Goal: Task Accomplishment & Management: Manage account settings

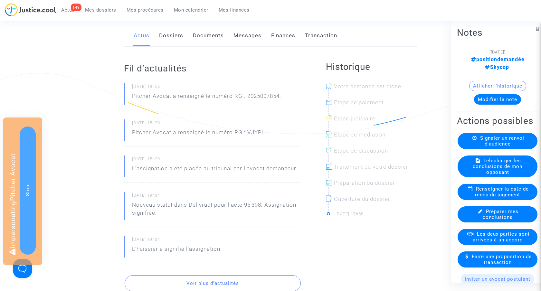
scroll to position [83, 0]
click at [251, 98] on p "Pitcher Avocat a renseigné le numéro RG : 2025007854." at bounding box center [206, 98] width 149 height 11
copy p "2025007854"
click at [133, 12] on span "Mes procédures" at bounding box center [145, 10] width 37 height 6
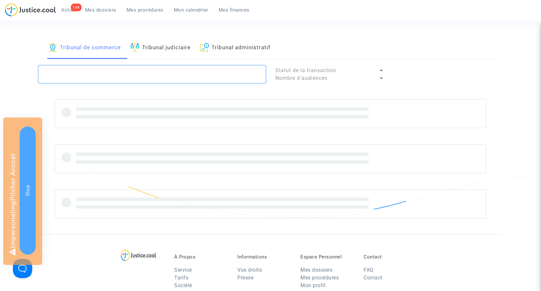
click at [80, 74] on textarea at bounding box center [152, 74] width 227 height 17
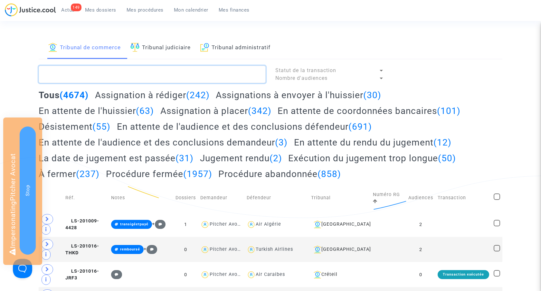
paste textarea "LS-250313-YQV9"
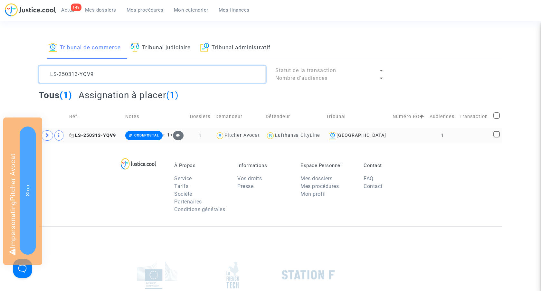
type textarea "LS-250313-YQV9"
click at [107, 135] on span "LS-250313-YQV9" at bounding box center [92, 135] width 47 height 5
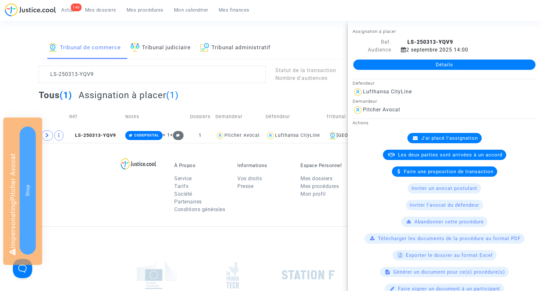
click at [439, 65] on link "Détails" at bounding box center [444, 65] width 182 height 10
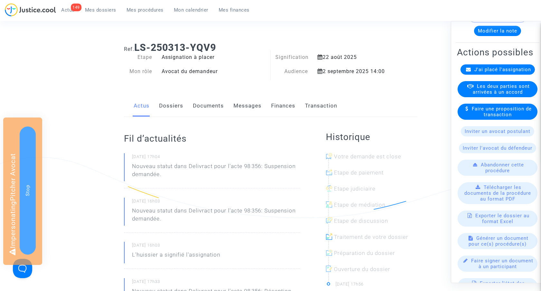
scroll to position [59, 0]
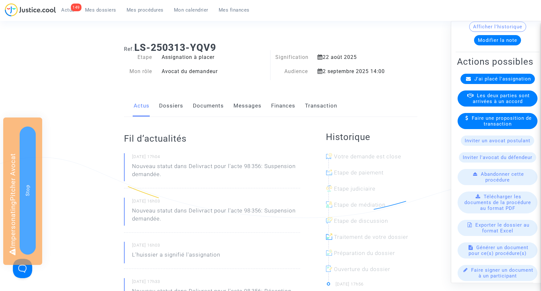
click at [210, 106] on link "Documents" at bounding box center [208, 105] width 31 height 21
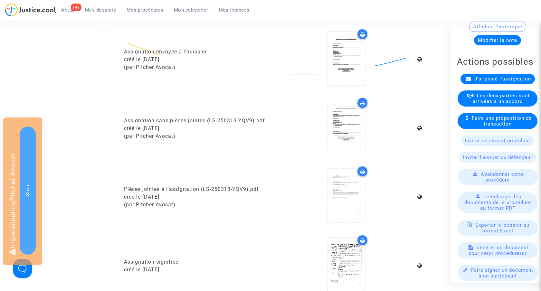
scroll to position [144, 0]
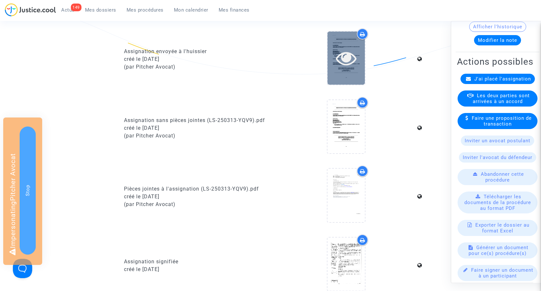
click at [345, 57] on icon at bounding box center [346, 58] width 21 height 21
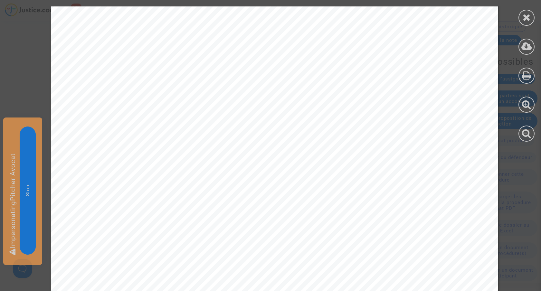
scroll to position [16267, 0]
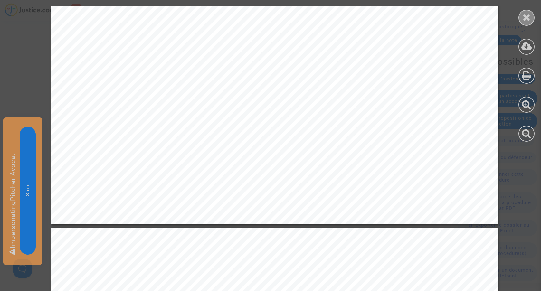
click at [523, 22] on icon at bounding box center [526, 18] width 8 height 10
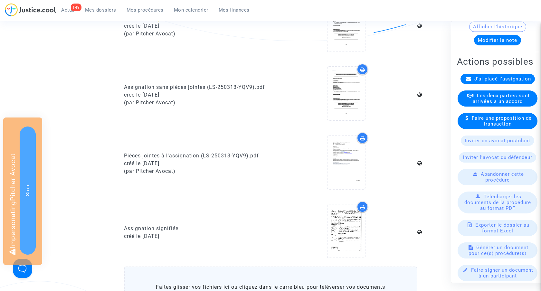
scroll to position [177, 0]
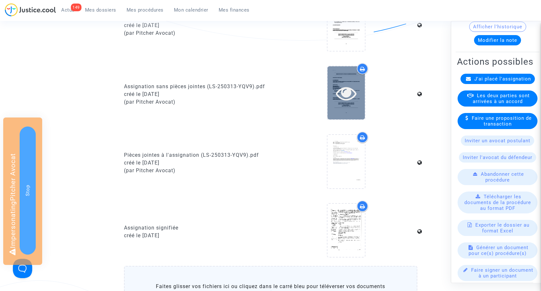
click at [342, 95] on icon at bounding box center [346, 93] width 21 height 21
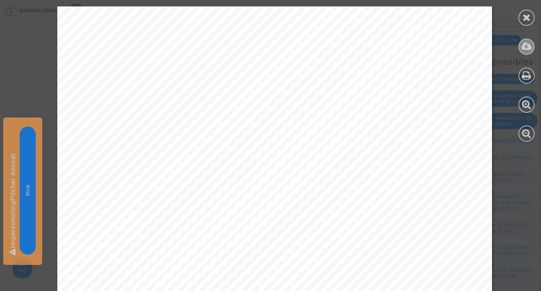
click at [524, 44] on icon at bounding box center [526, 47] width 11 height 10
click at [528, 17] on icon at bounding box center [526, 18] width 8 height 10
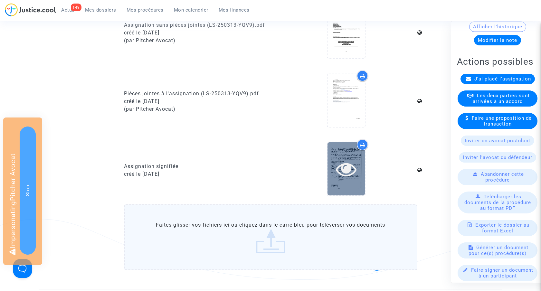
scroll to position [250, 0]
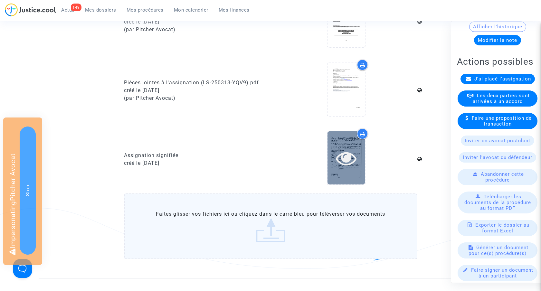
click at [346, 157] on icon at bounding box center [346, 158] width 21 height 21
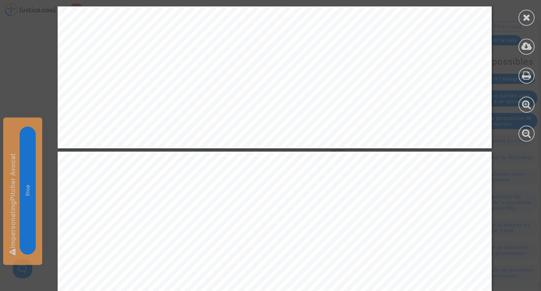
scroll to position [6769, 0]
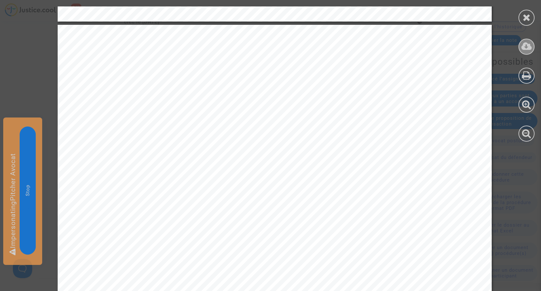
click at [526, 45] on icon at bounding box center [526, 47] width 11 height 10
click at [524, 18] on icon at bounding box center [526, 18] width 8 height 10
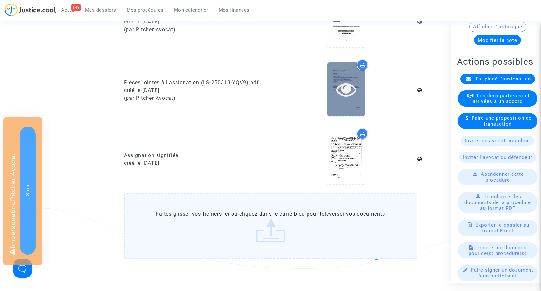
click at [347, 88] on icon at bounding box center [346, 89] width 21 height 21
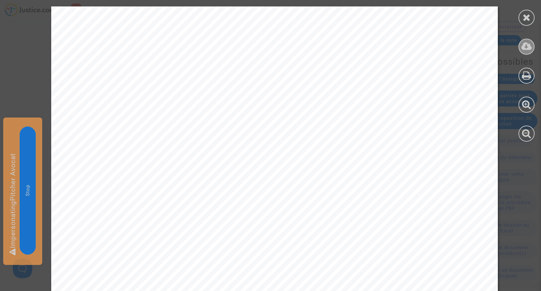
click at [526, 47] on icon at bounding box center [526, 47] width 11 height 10
click at [521, 20] on div at bounding box center [526, 18] width 16 height 16
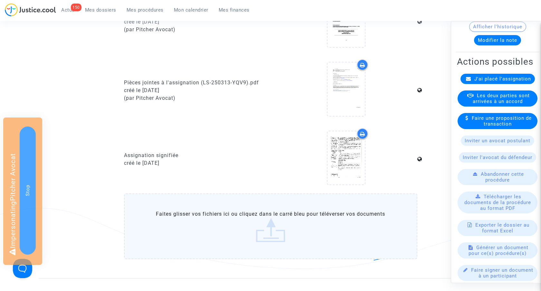
scroll to position [0, 0]
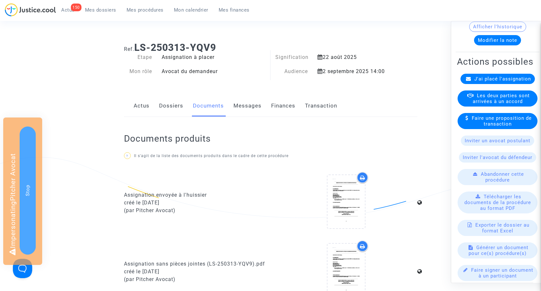
click at [142, 102] on link "Actus" at bounding box center [142, 105] width 16 height 21
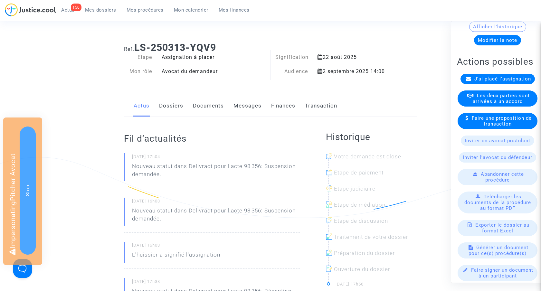
click at [165, 106] on link "Dossiers" at bounding box center [171, 105] width 24 height 21
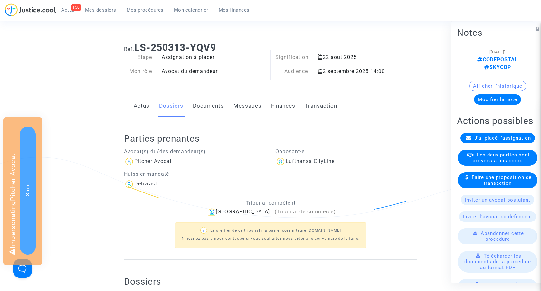
click at [491, 135] on span "J'ai placé l'assignation" at bounding box center [502, 138] width 57 height 6
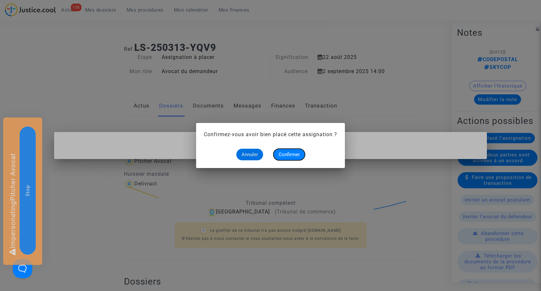
click at [290, 154] on span "Confirmer" at bounding box center [288, 155] width 21 height 6
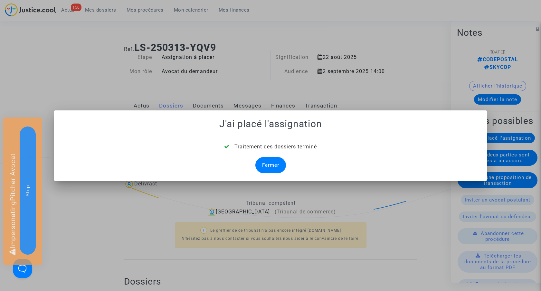
click at [266, 164] on div "Fermer" at bounding box center [270, 165] width 31 height 16
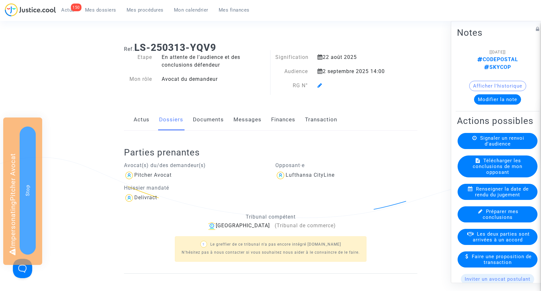
click at [321, 85] on icon at bounding box center [319, 85] width 5 height 5
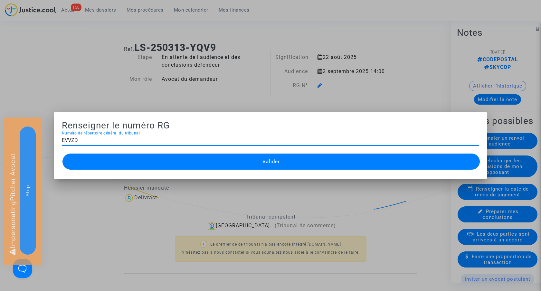
type input "EVVZD"
click at [264, 160] on span "Valider" at bounding box center [270, 162] width 17 height 6
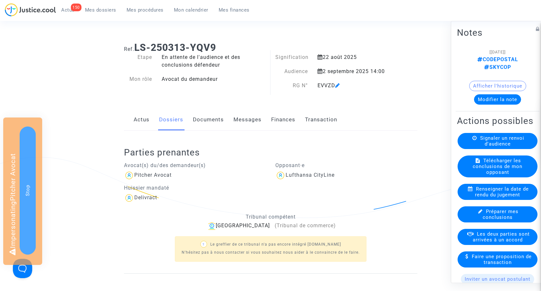
click at [111, 10] on span "Mes dossiers" at bounding box center [100, 10] width 31 height 6
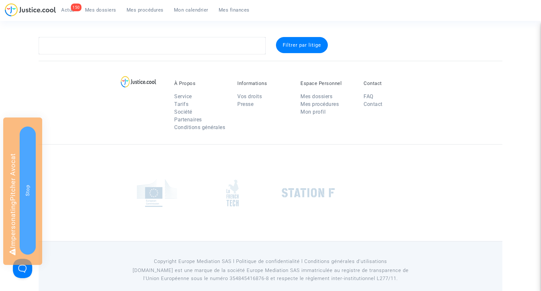
click at [134, 8] on span "Mes procédures" at bounding box center [145, 10] width 37 height 6
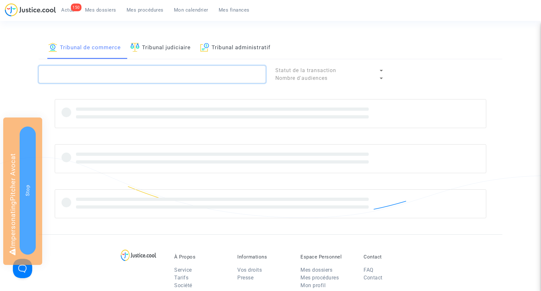
click at [86, 75] on textarea at bounding box center [152, 74] width 227 height 17
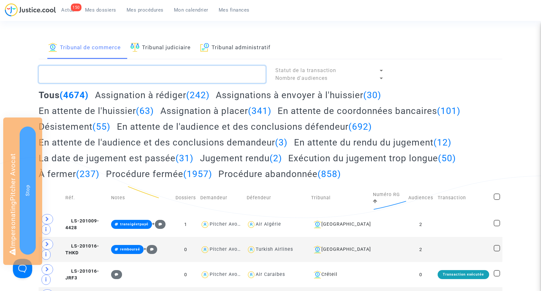
paste textarea "LS-250319-J4QE"
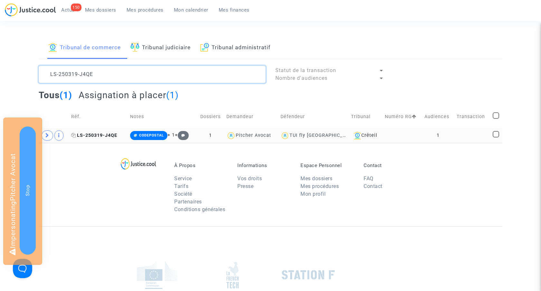
type textarea "LS-250319-J4QE"
click at [97, 136] on span "LS-250319-J4QE" at bounding box center [94, 135] width 46 height 5
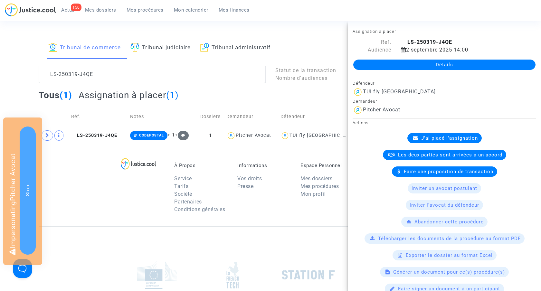
click at [442, 65] on link "Détails" at bounding box center [444, 65] width 182 height 10
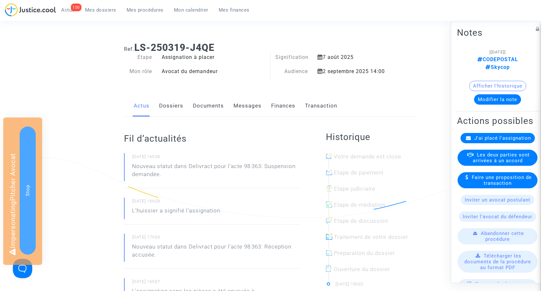
click at [210, 108] on link "Documents" at bounding box center [208, 105] width 31 height 21
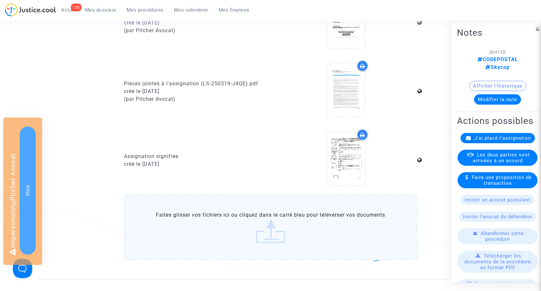
scroll to position [262, 0]
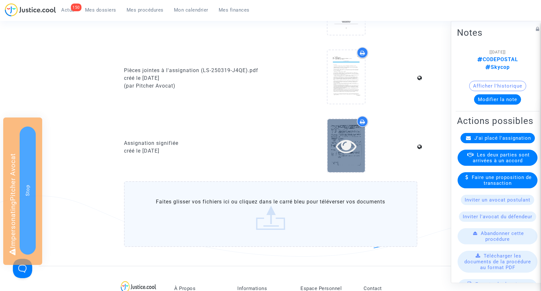
click at [344, 145] on icon at bounding box center [346, 146] width 21 height 21
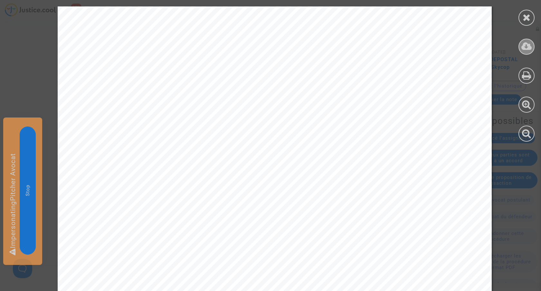
click at [529, 40] on div at bounding box center [526, 47] width 16 height 16
click at [524, 17] on icon at bounding box center [526, 18] width 8 height 10
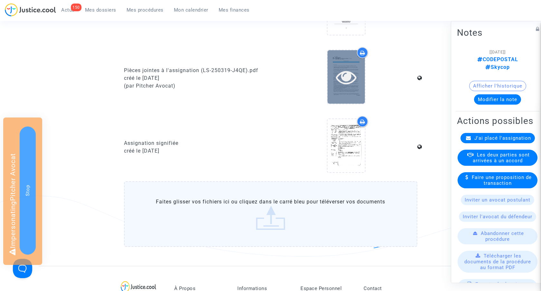
click at [353, 80] on icon at bounding box center [346, 77] width 21 height 21
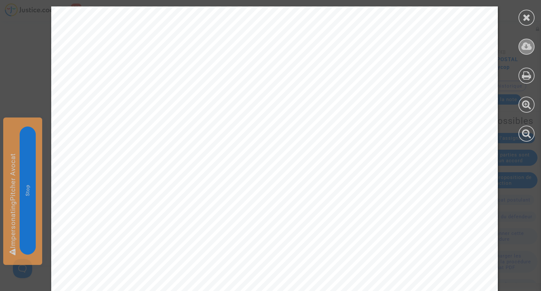
click at [525, 45] on icon at bounding box center [526, 47] width 11 height 10
click at [519, 18] on div at bounding box center [526, 18] width 16 height 16
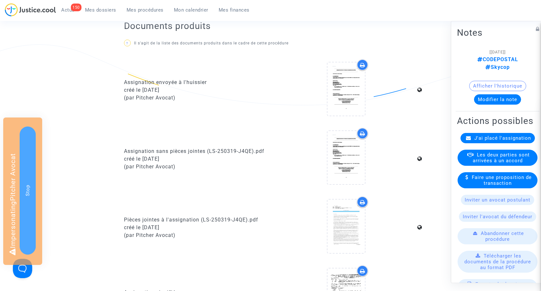
scroll to position [0, 0]
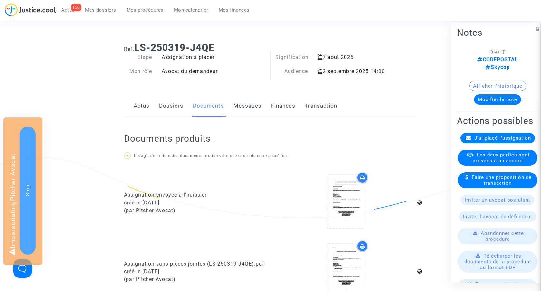
click at [169, 110] on link "Dossiers" at bounding box center [171, 105] width 24 height 21
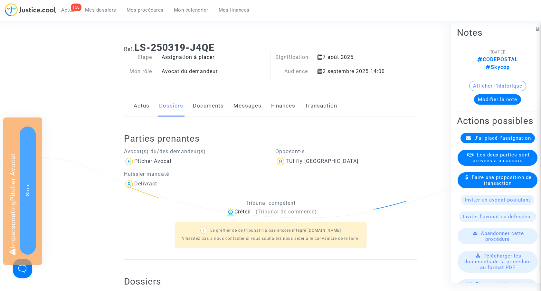
click at [204, 104] on link "Documents" at bounding box center [208, 105] width 31 height 21
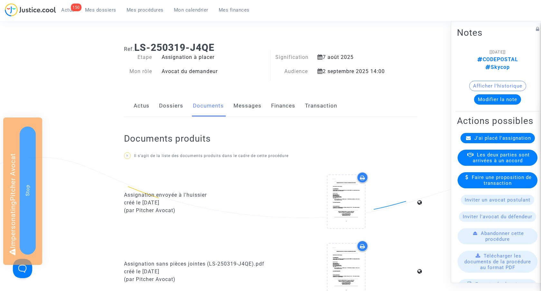
click at [487, 135] on span "J'ai placé l'assignation" at bounding box center [502, 138] width 57 height 6
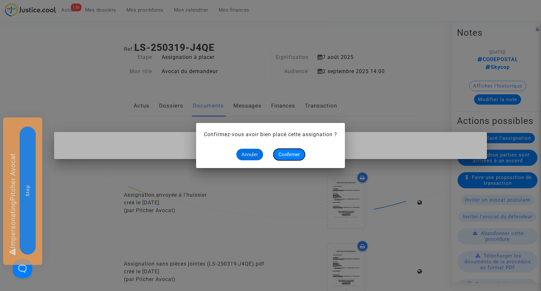
click at [285, 153] on span "Confirmer" at bounding box center [288, 155] width 21 height 6
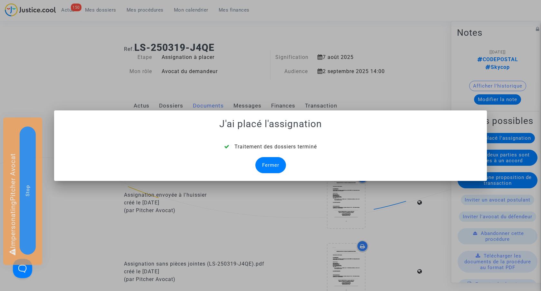
click at [270, 163] on div "Fermer" at bounding box center [270, 165] width 31 height 16
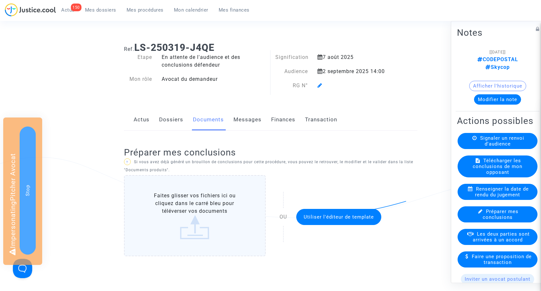
click at [320, 88] on icon at bounding box center [319, 85] width 5 height 5
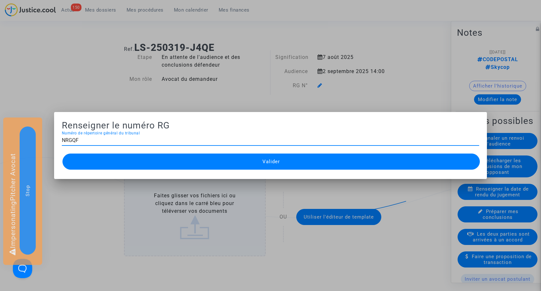
type input "NRGQF"
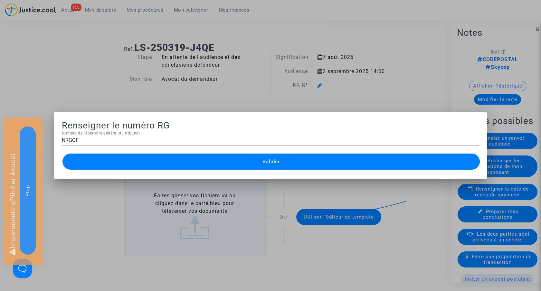
click at [263, 165] on button "Valider" at bounding box center [270, 162] width 417 height 16
